Goal: Task Accomplishment & Management: Manage account settings

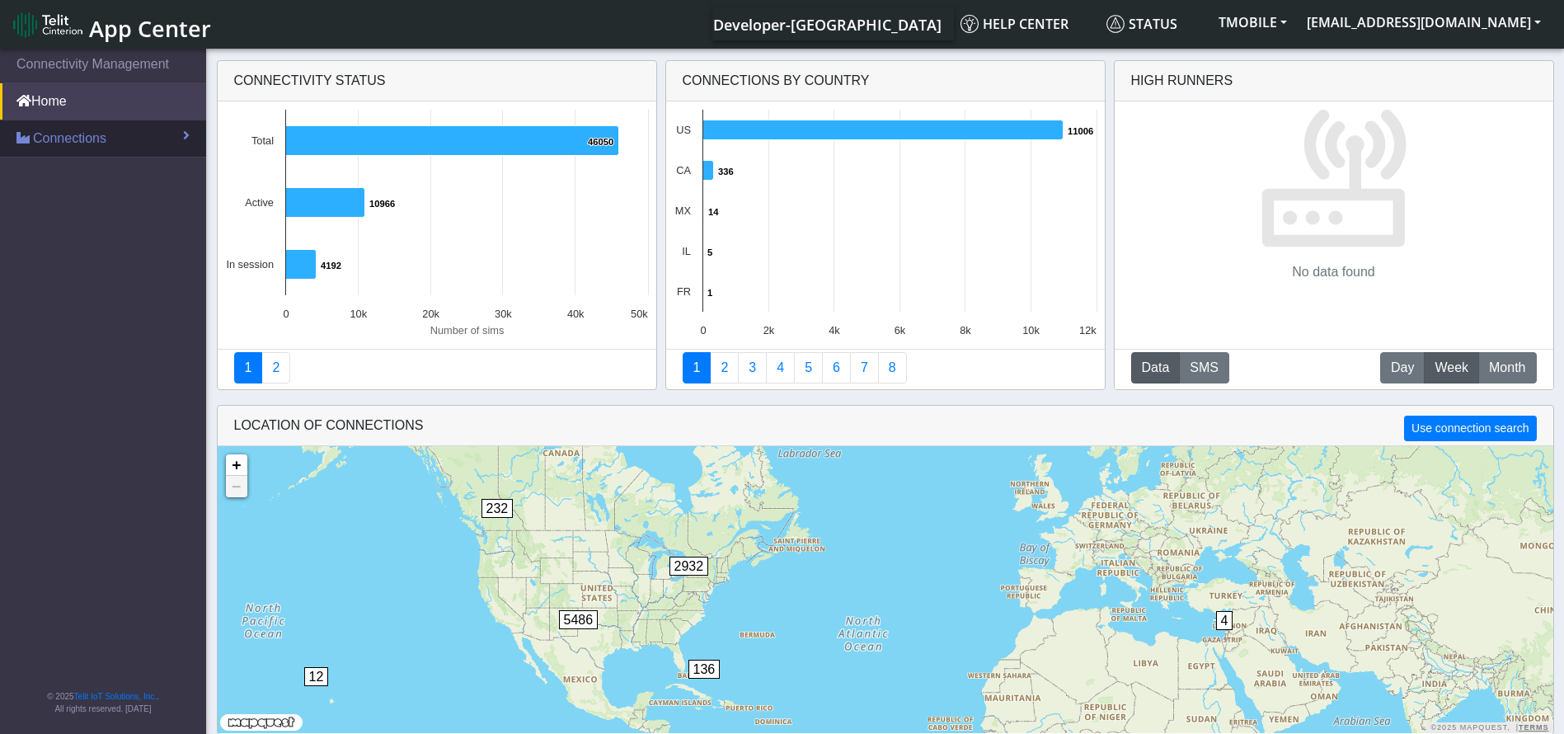
click at [152, 140] on link "Connections" at bounding box center [103, 138] width 206 height 36
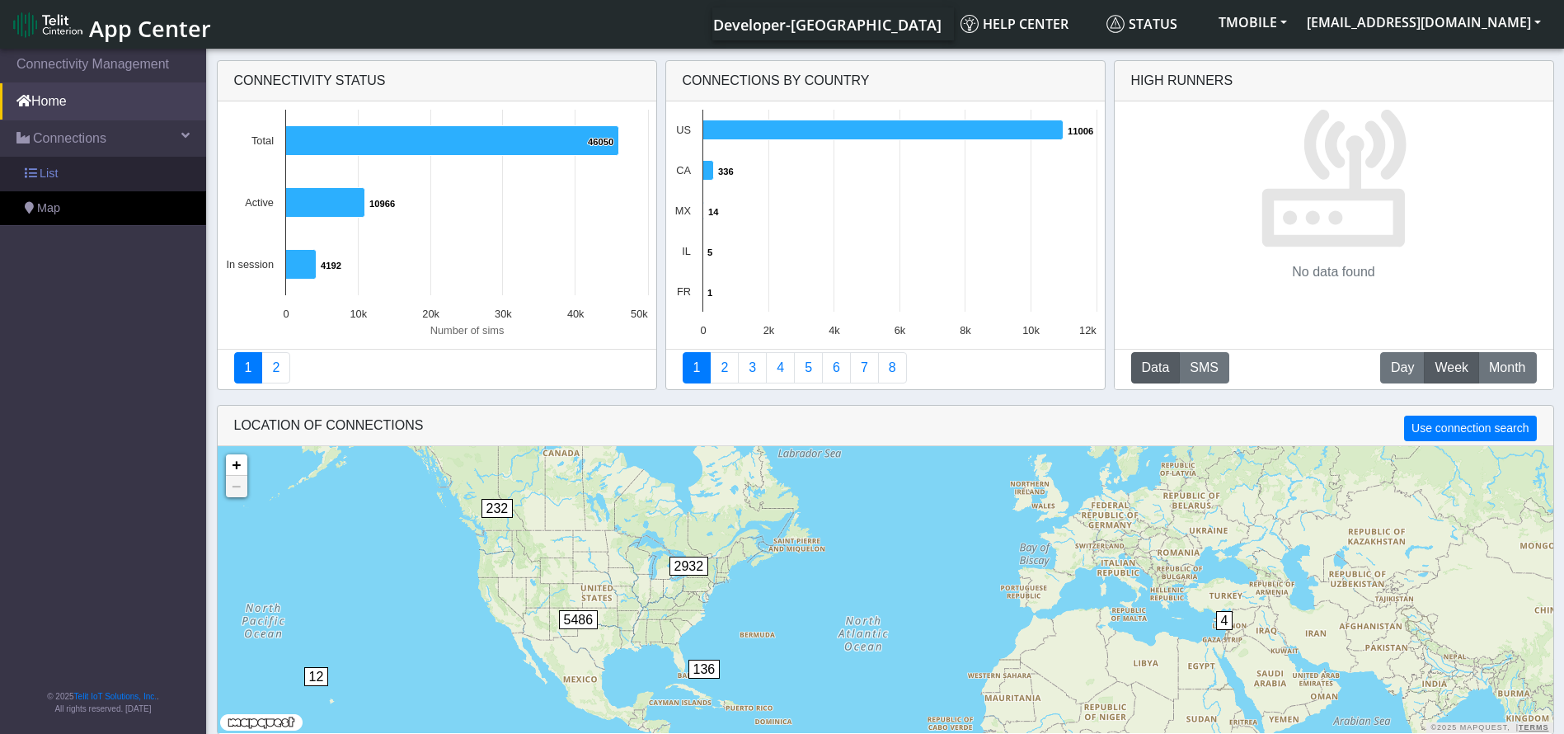
click at [123, 181] on link "List" at bounding box center [103, 174] width 206 height 35
click at [51, 177] on span "List" at bounding box center [49, 174] width 18 height 18
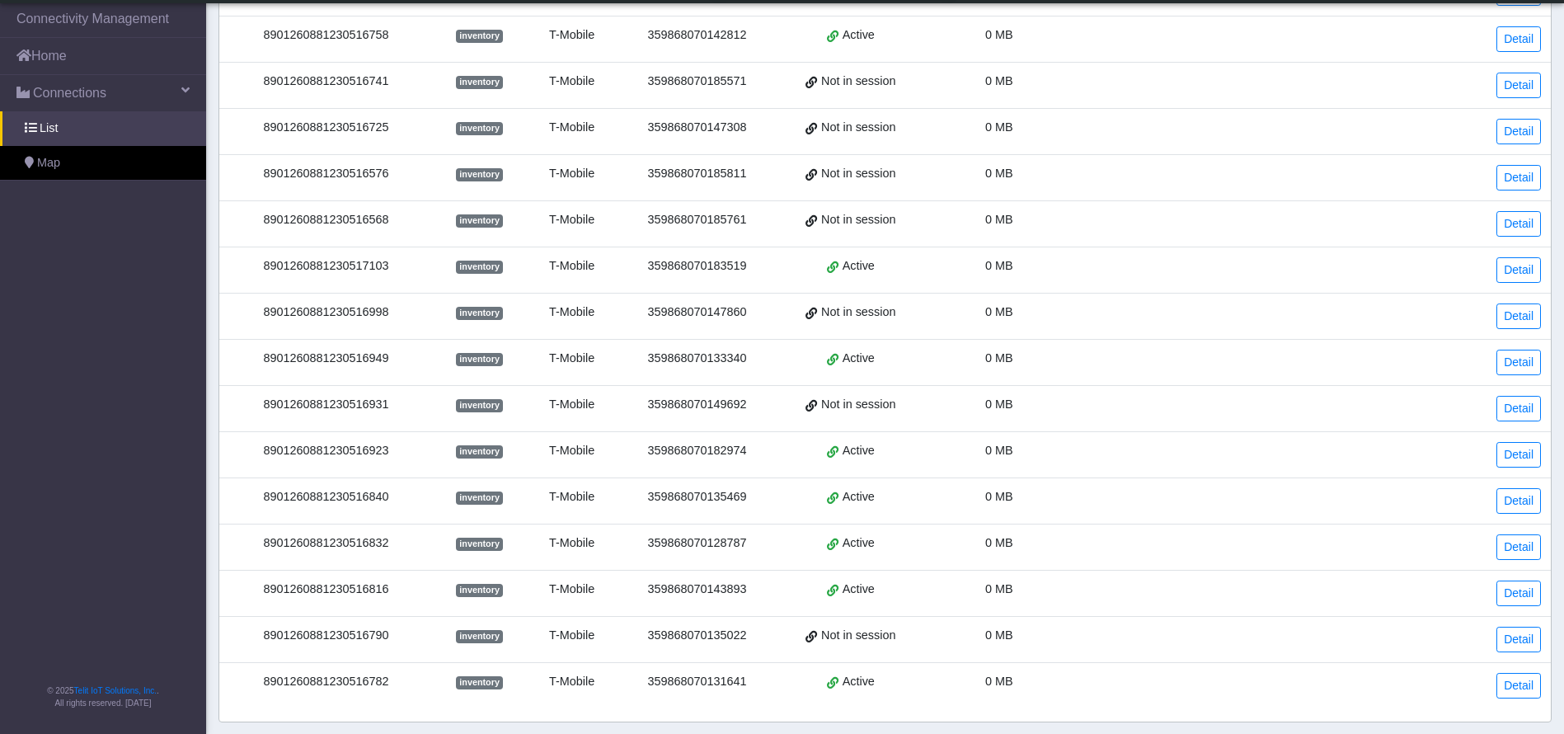
scroll to position [445, 0]
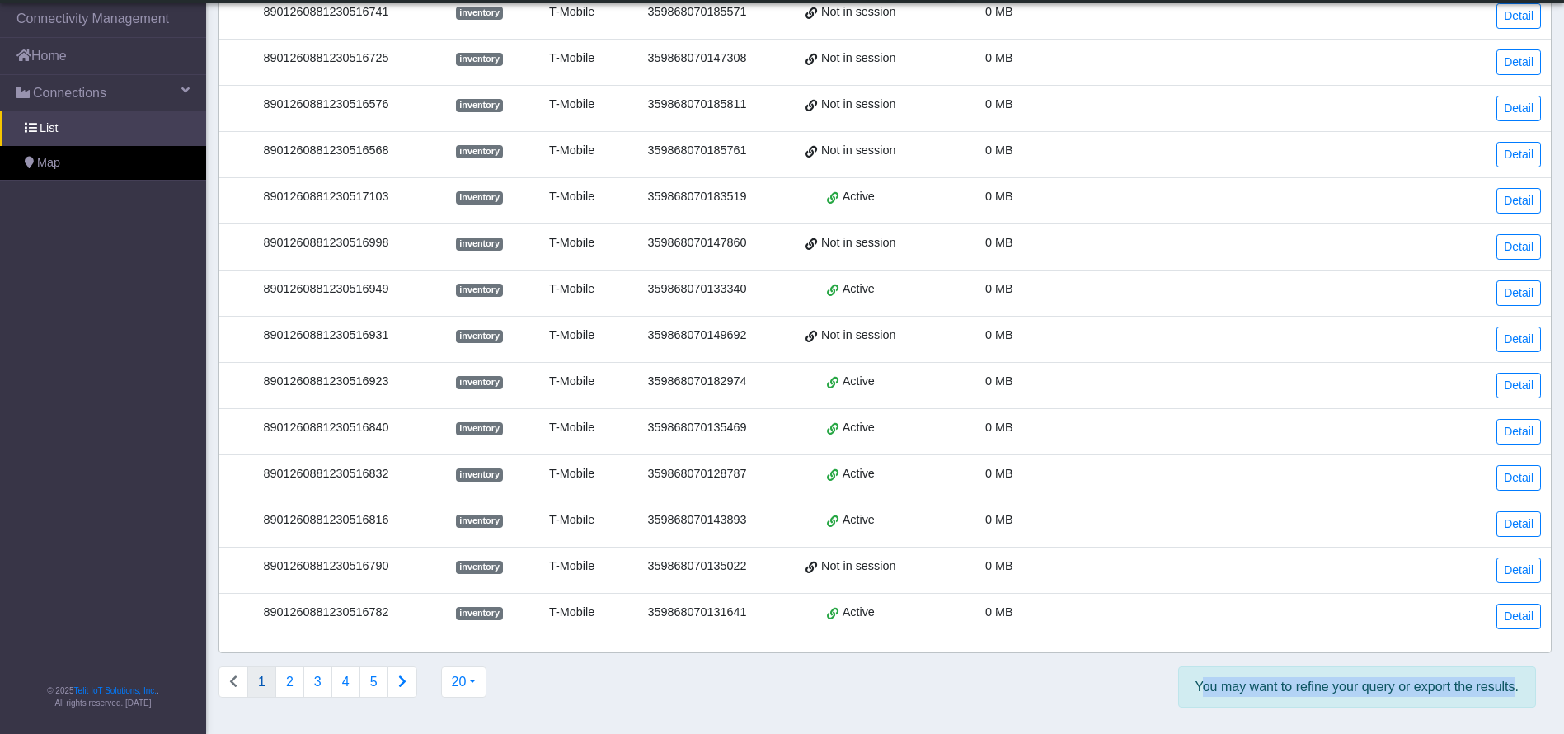
drag, startPoint x: 1197, startPoint y: 687, endPoint x: 1510, endPoint y: 695, distance: 312.7
click at [1510, 695] on div "You may want to refine your query or export the results." at bounding box center [1358, 686] width 359 height 41
click at [1106, 687] on div "You may want to refine your query or export the results." at bounding box center [1024, 693] width 1050 height 54
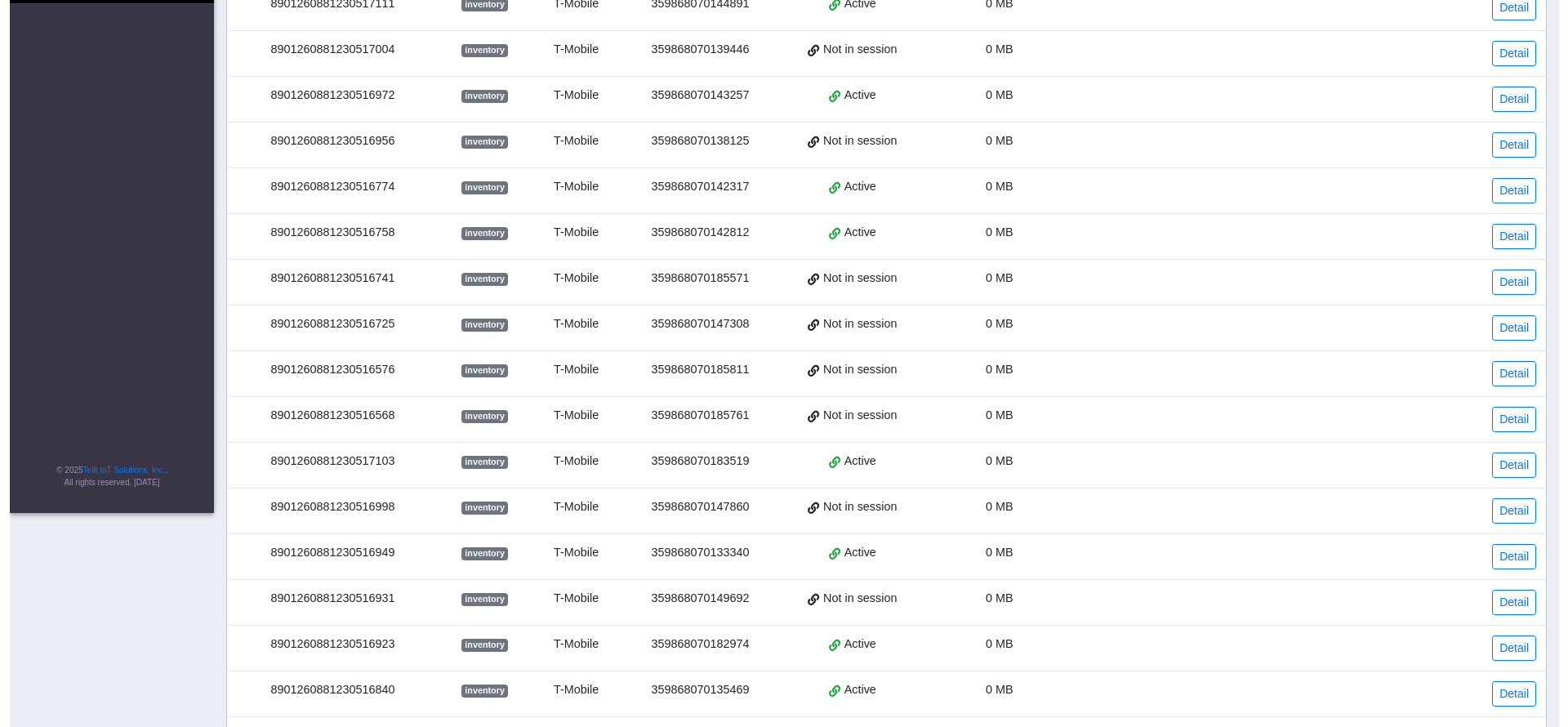
scroll to position [0, 0]
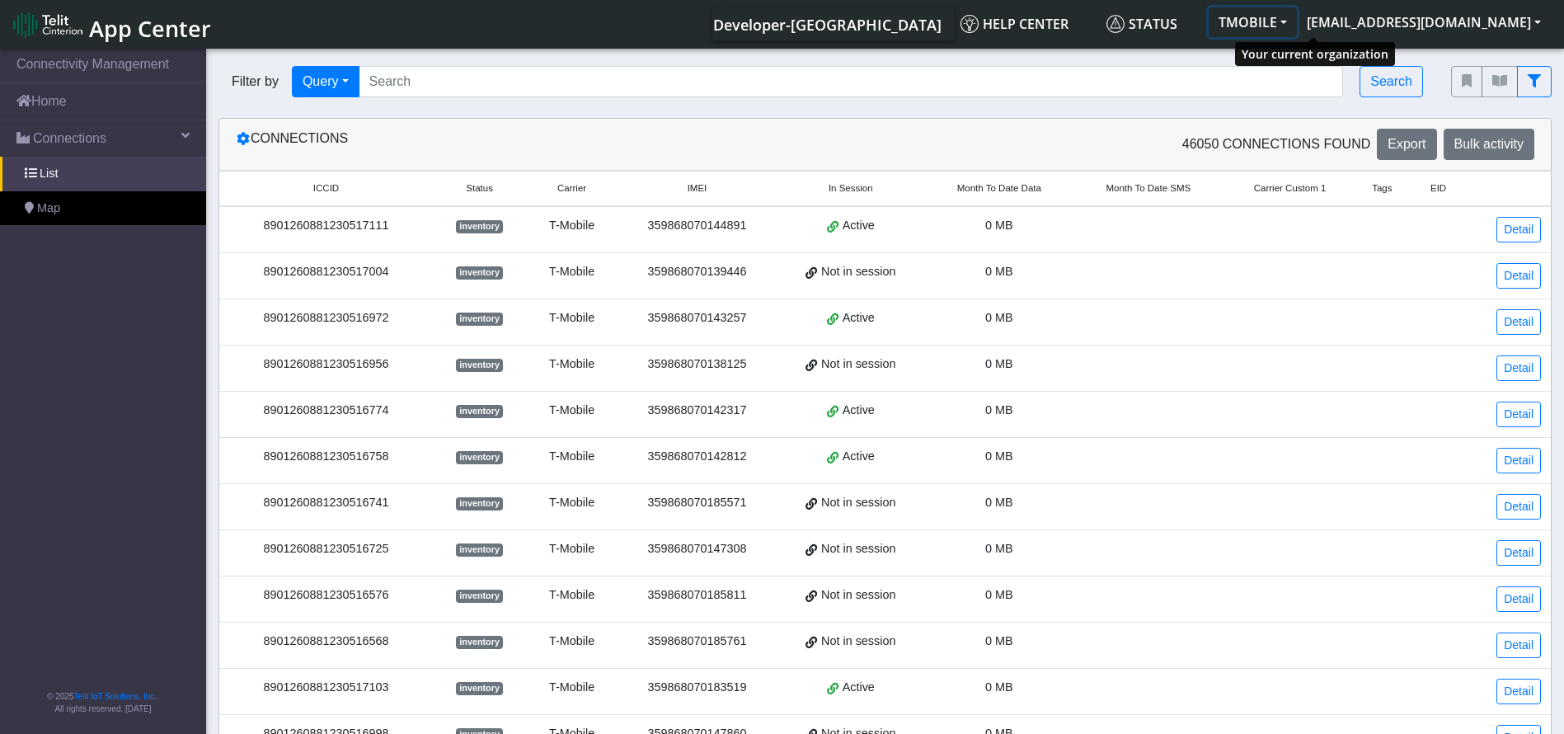
click at [1297, 19] on button "TMOBILE" at bounding box center [1253, 22] width 88 height 30
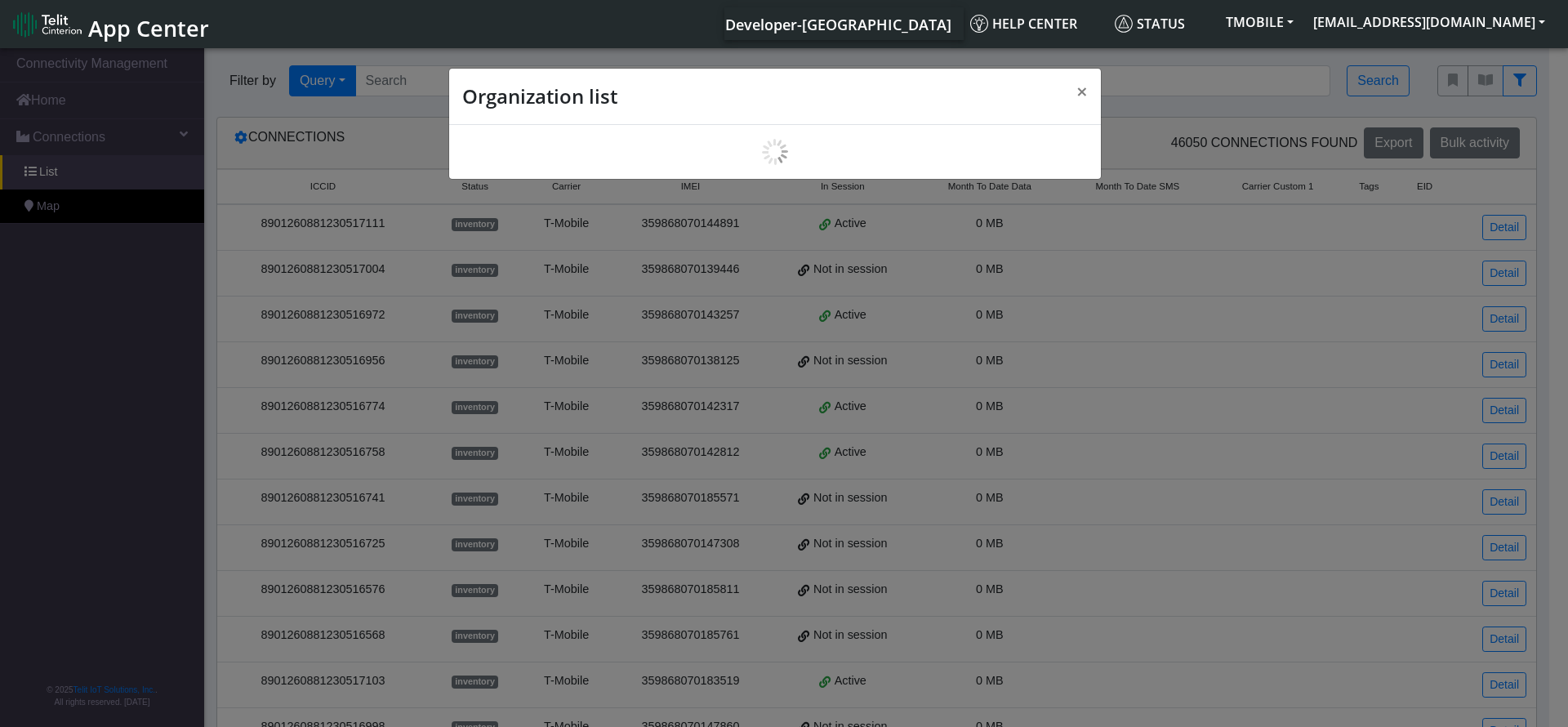
scroll to position [6, 0]
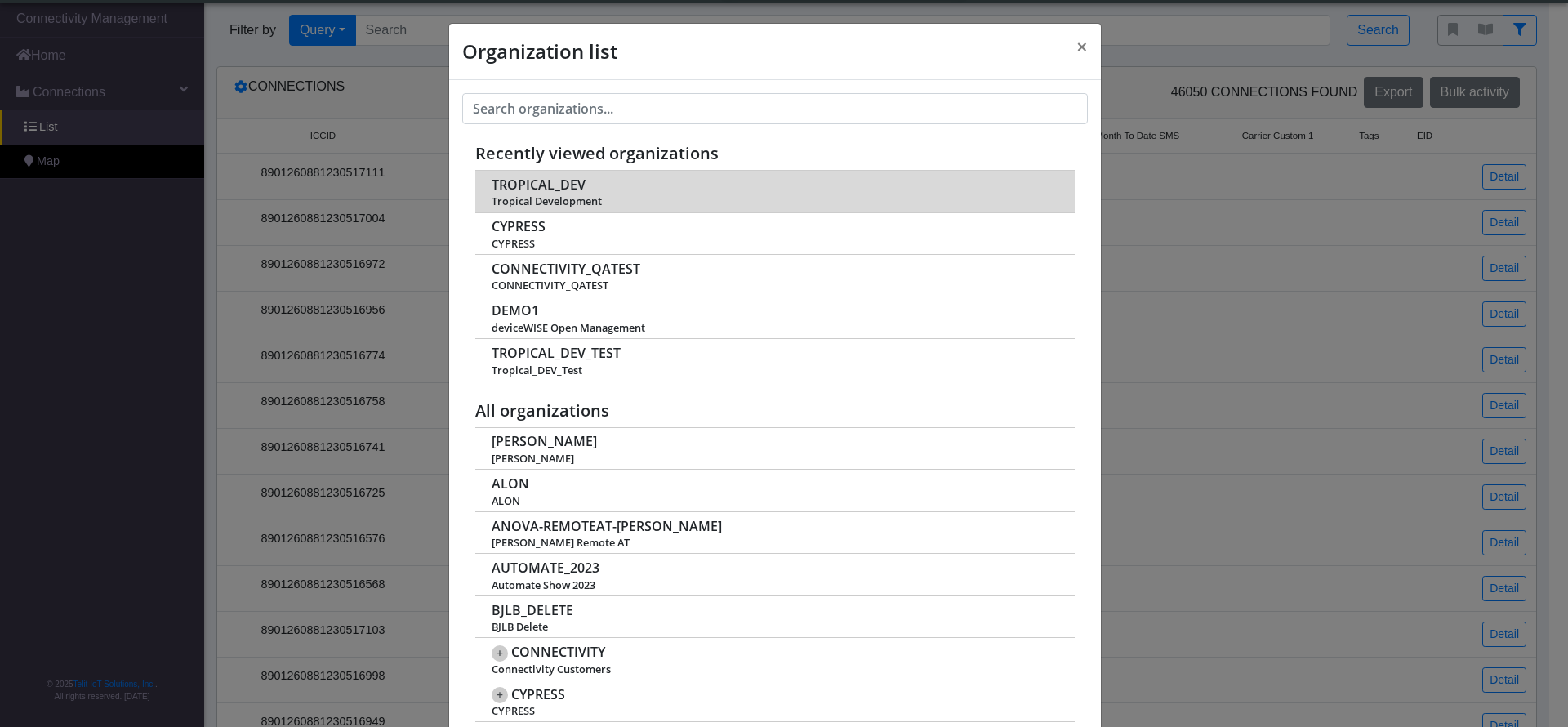
click at [538, 182] on span "TROPICAL_DEV" at bounding box center [538, 185] width 94 height 16
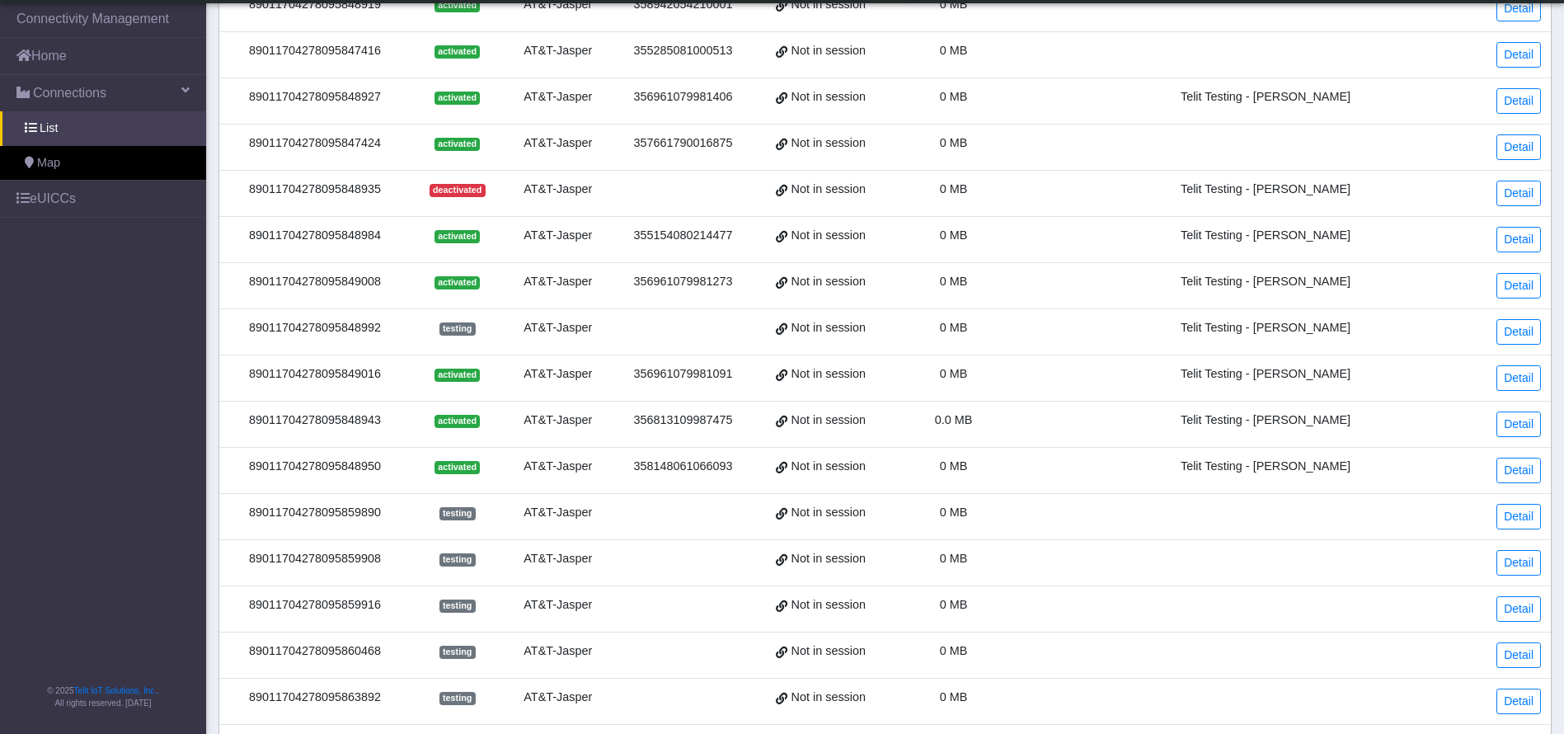
scroll to position [435, 0]
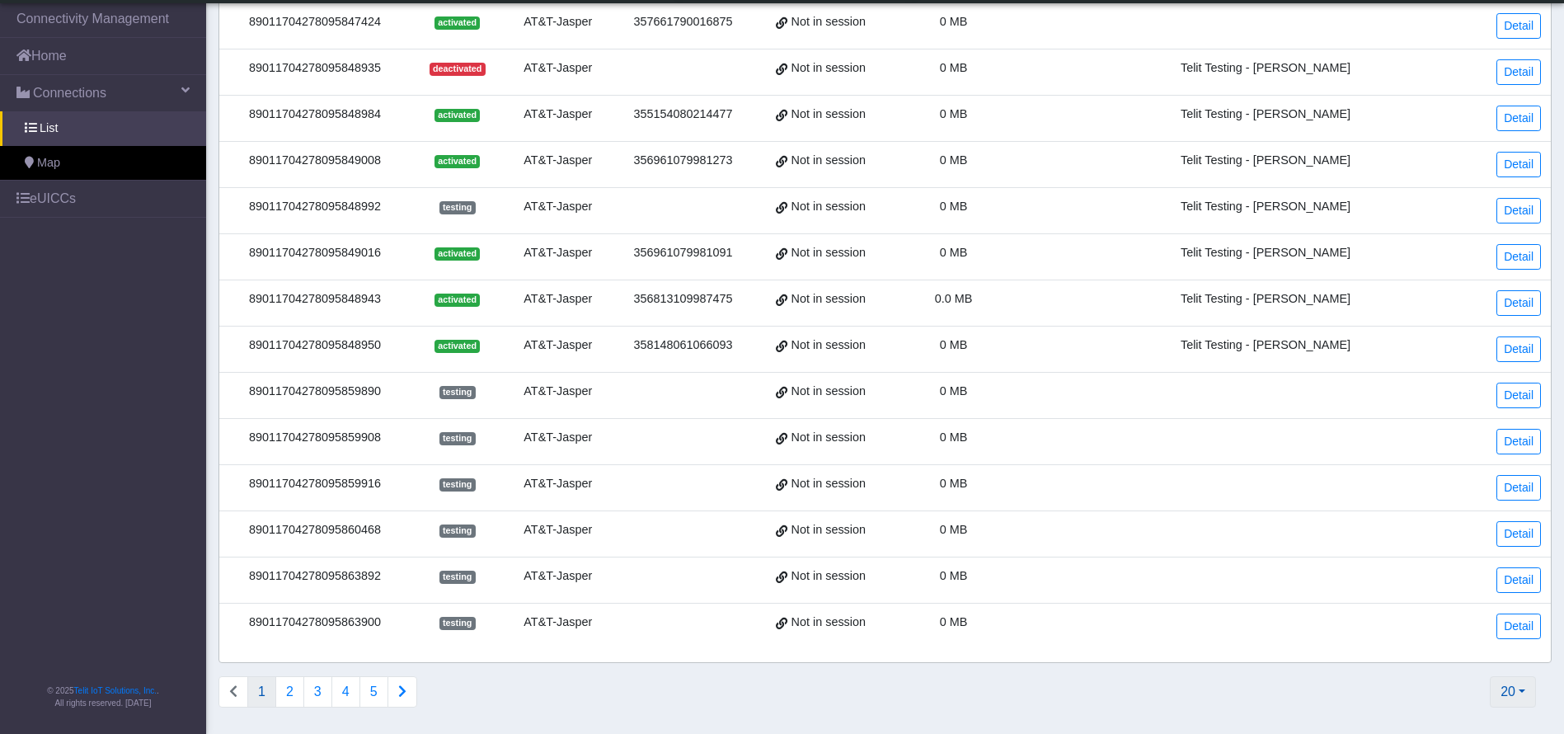
click at [1527, 694] on button "20" at bounding box center [1513, 691] width 46 height 31
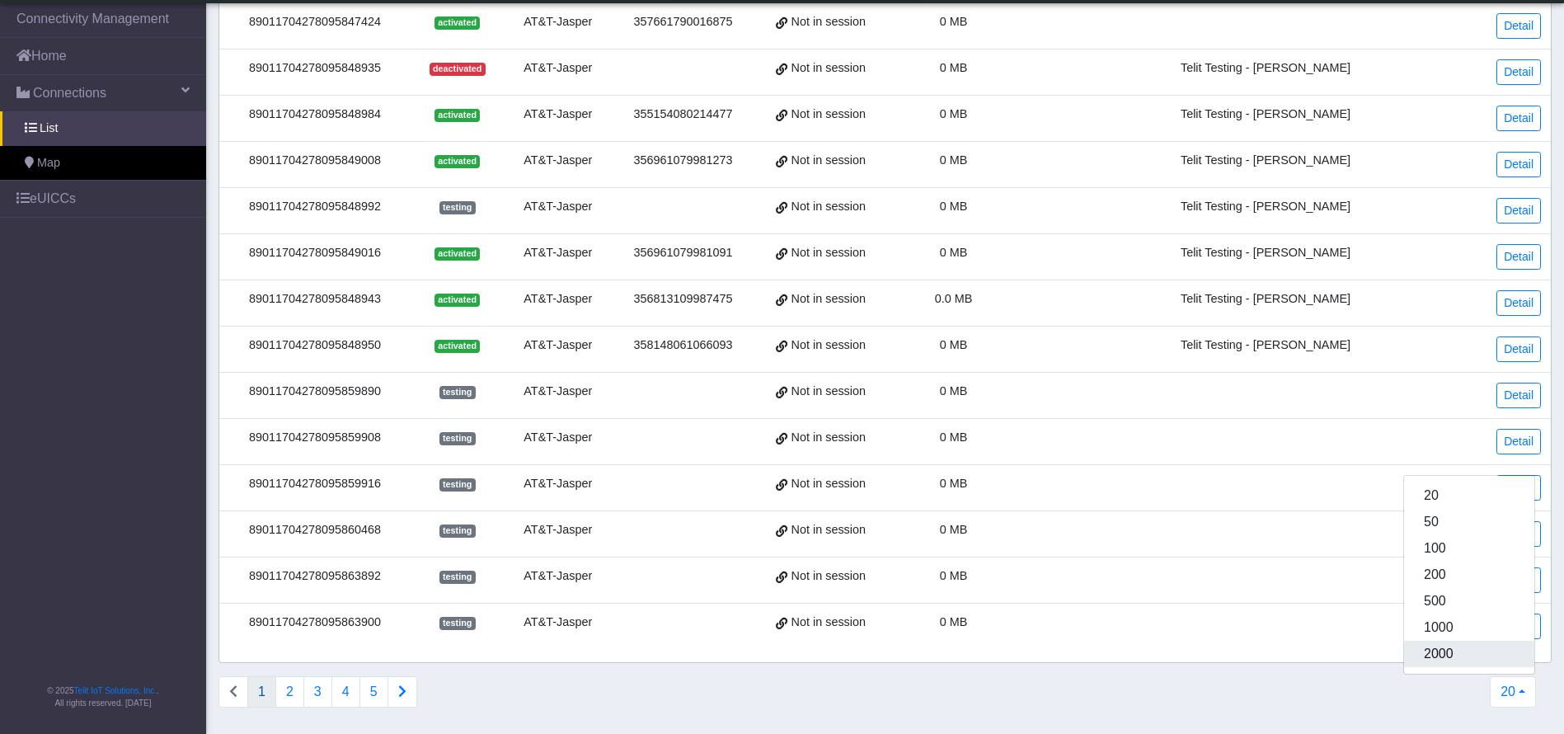
click at [1466, 657] on button "2000" at bounding box center [1469, 654] width 130 height 26
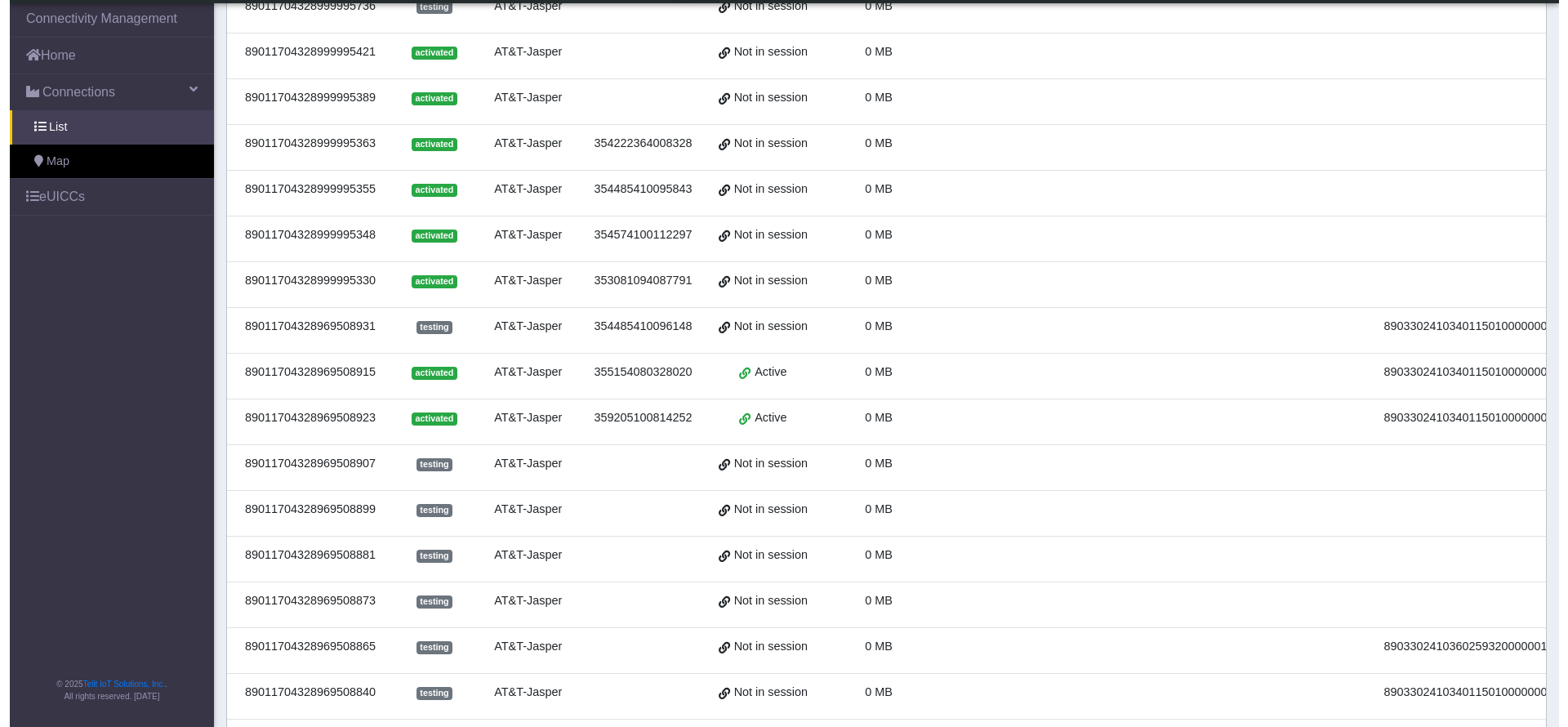
scroll to position [0, 0]
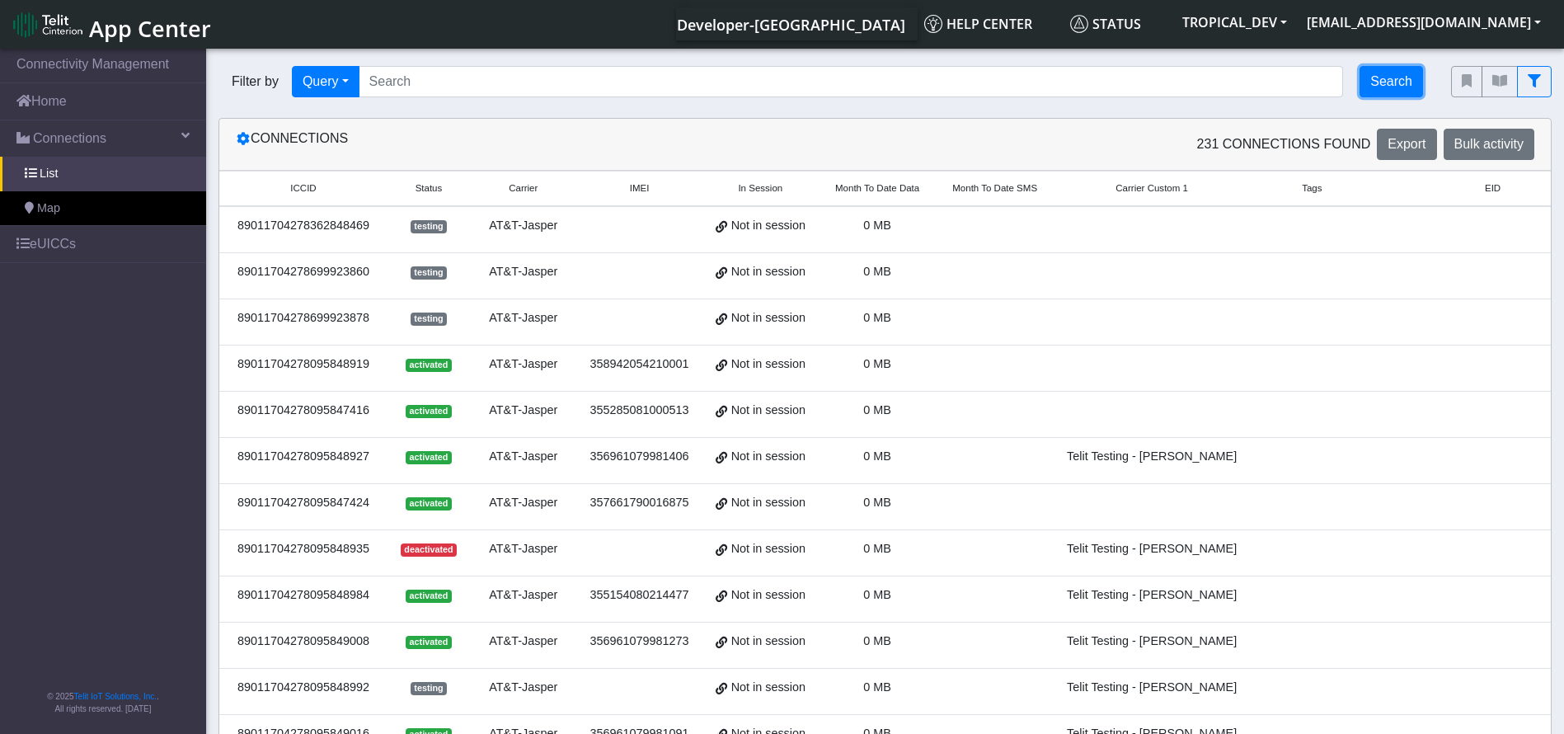
click at [1398, 86] on button "Search" at bounding box center [1392, 81] width 64 height 31
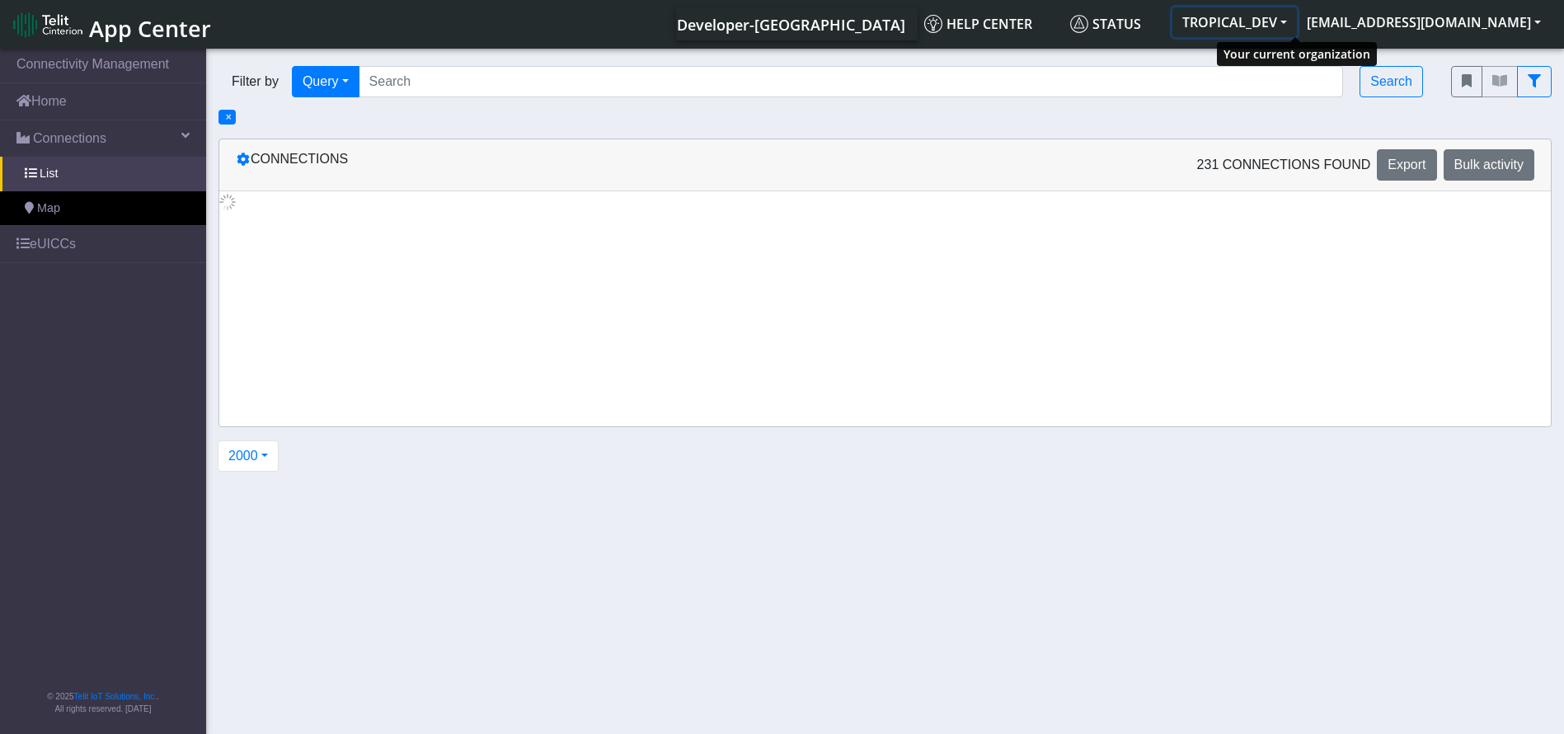
click at [1297, 28] on button "TROPICAL_DEV" at bounding box center [1235, 22] width 125 height 30
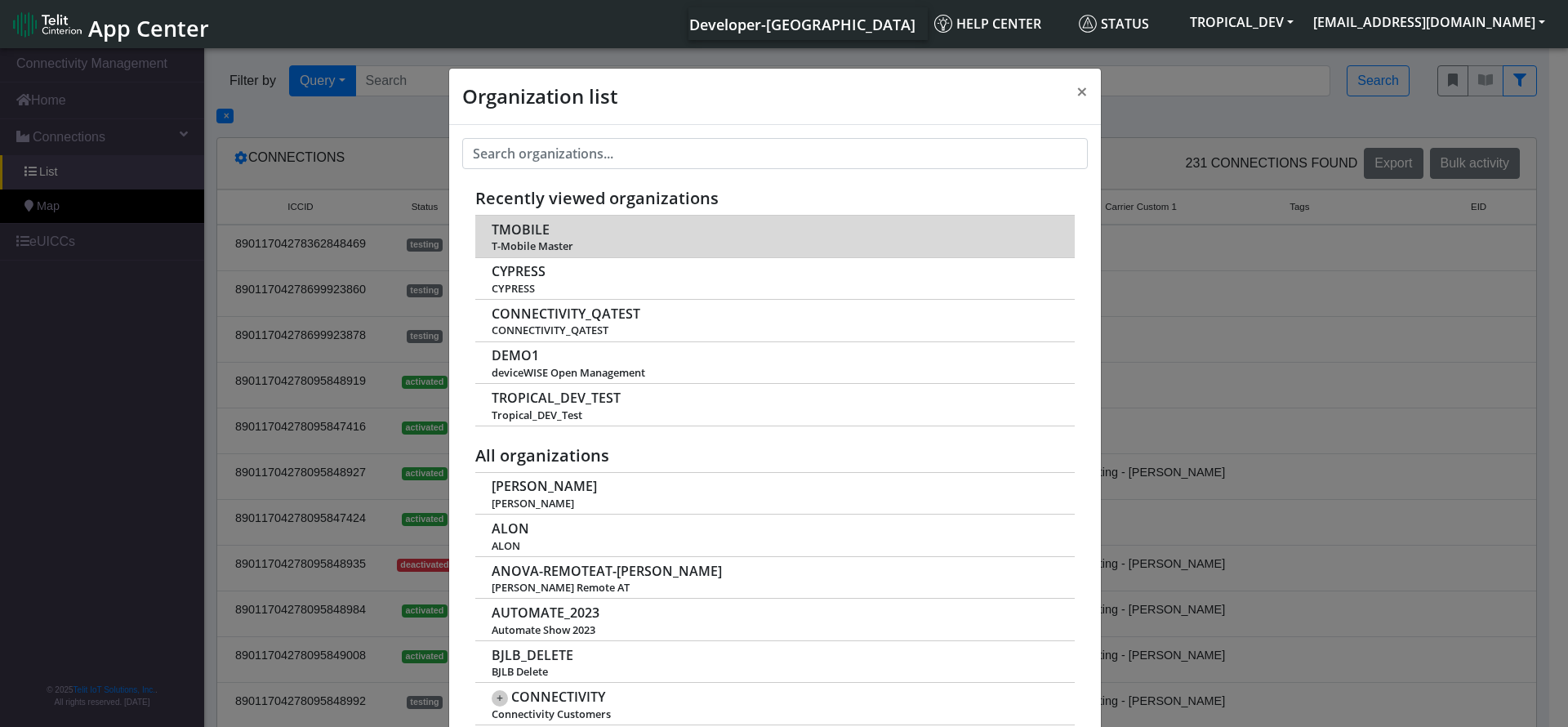
click at [512, 230] on span "TMOBILE" at bounding box center [520, 230] width 58 height 16
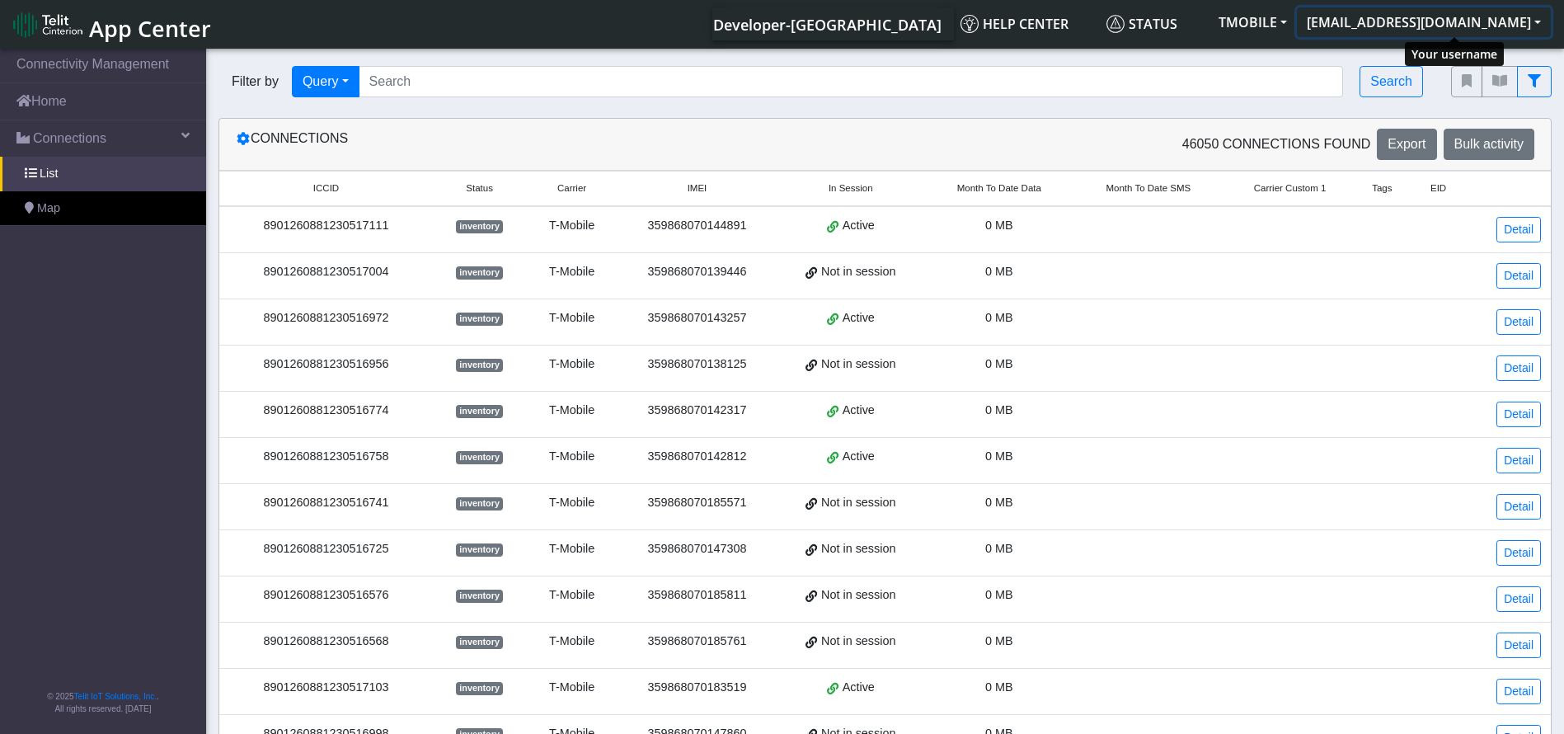
click at [1476, 7] on button "[EMAIL_ADDRESS][DOMAIN_NAME]" at bounding box center [1424, 22] width 254 height 30
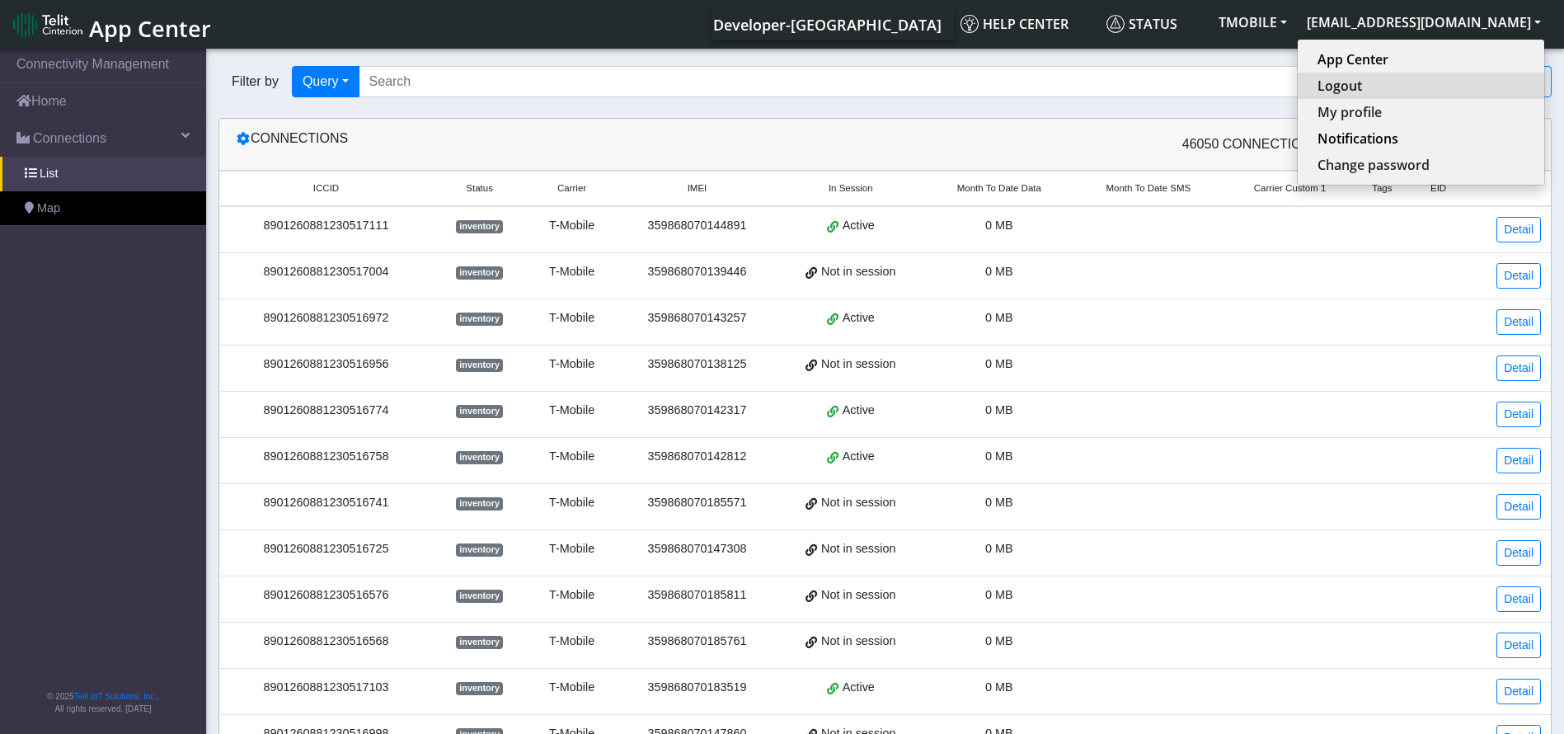
click at [1395, 87] on button "Logout" at bounding box center [1421, 86] width 247 height 26
